Goal: Task Accomplishment & Management: Use online tool/utility

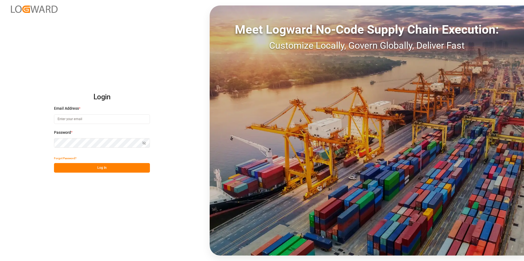
type input "[EMAIL_ADDRESS][DOMAIN_NAME]"
click at [108, 166] on button "Log In" at bounding box center [102, 168] width 96 height 10
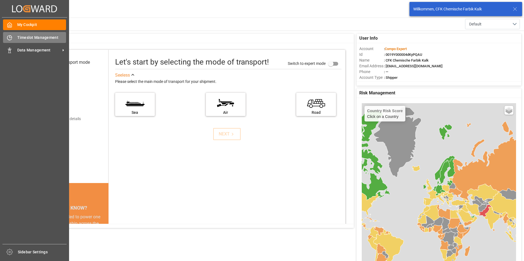
click at [6, 38] on div at bounding box center [7, 38] width 9 height 6
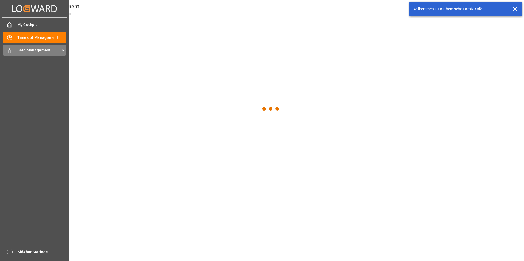
click at [32, 52] on span "Data Management" at bounding box center [38, 50] width 43 height 6
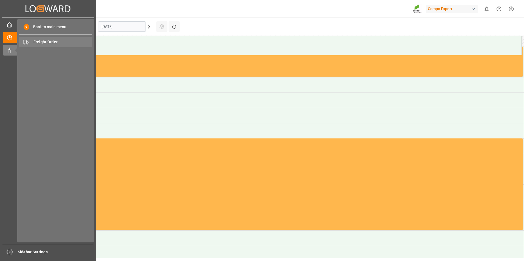
click at [47, 42] on span "Freight Order" at bounding box center [62, 42] width 59 height 6
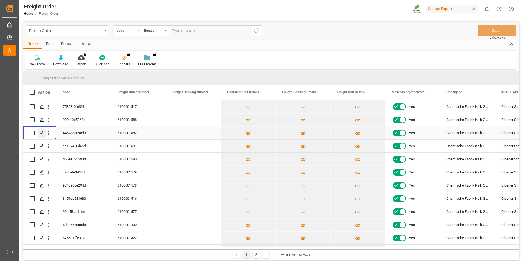
click at [43, 132] on polygon "Press SPACE to select this row." at bounding box center [41, 132] width 3 height 3
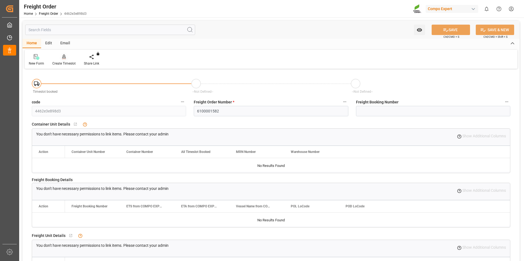
click at [64, 58] on icon at bounding box center [64, 56] width 4 height 5
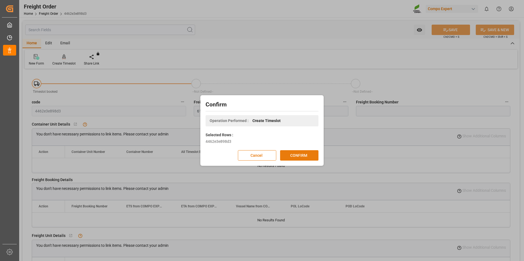
click at [308, 156] on button "CONFIRM" at bounding box center [299, 155] width 38 height 10
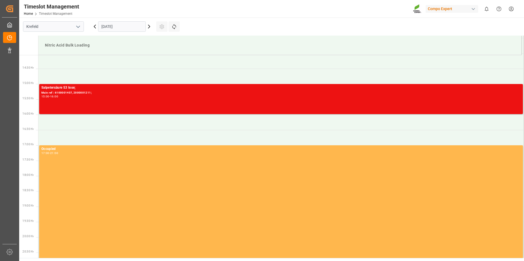
scroll to position [423, 0]
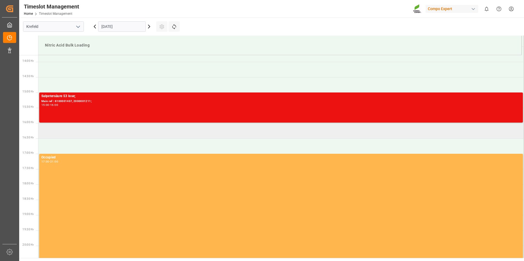
click at [61, 129] on td at bounding box center [280, 130] width 485 height 15
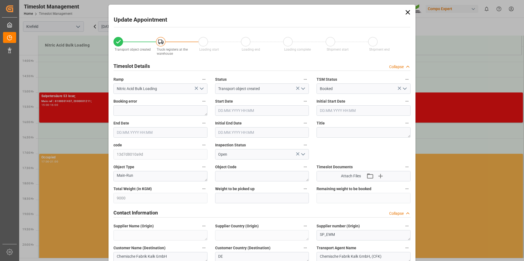
type input "01.09.2025 16:00"
type input "01.09.2025 16:30"
type input "01.09.2025 11:20"
type input "01.09.2025 12:06"
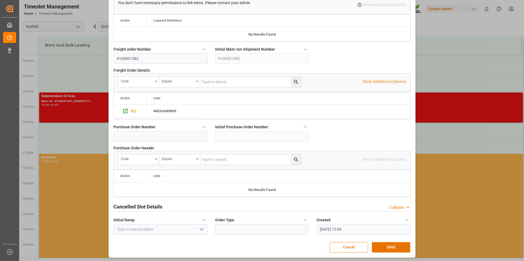
scroll to position [497, 0]
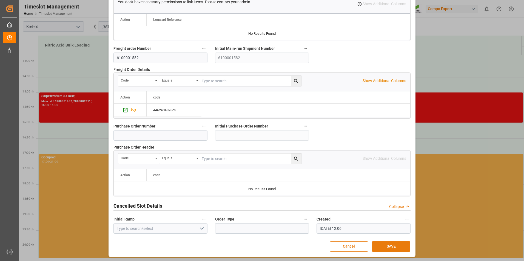
click at [386, 247] on button "SAVE" at bounding box center [391, 247] width 38 height 10
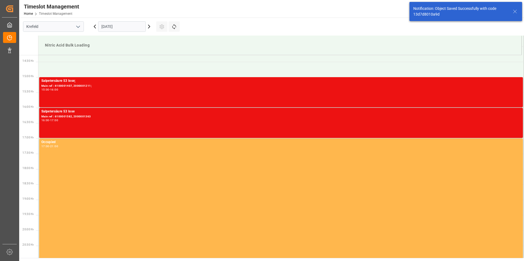
scroll to position [457, 0]
